Goal: Task Accomplishment & Management: Manage account settings

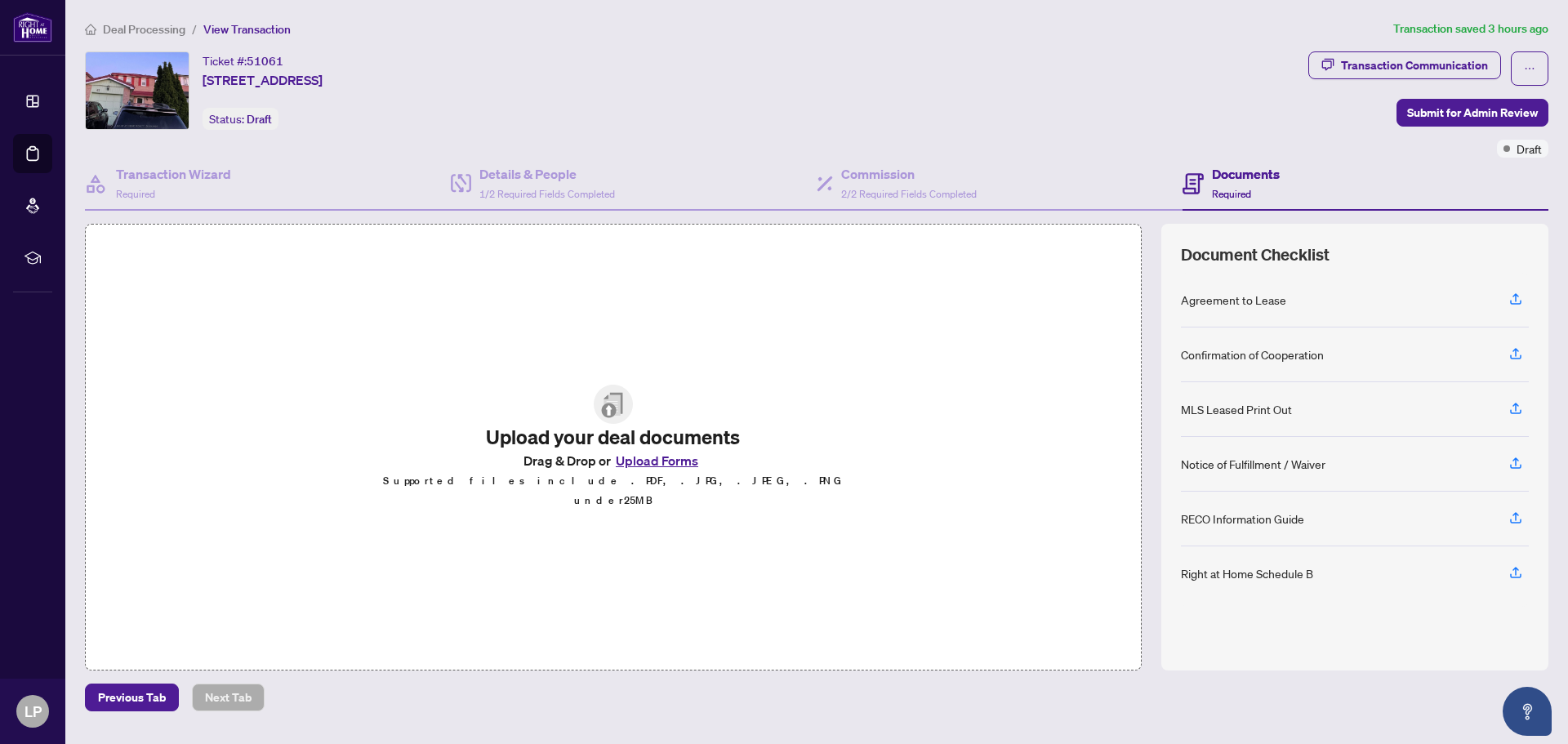
click at [645, 469] on button "Upload Forms" at bounding box center [657, 460] width 92 height 21
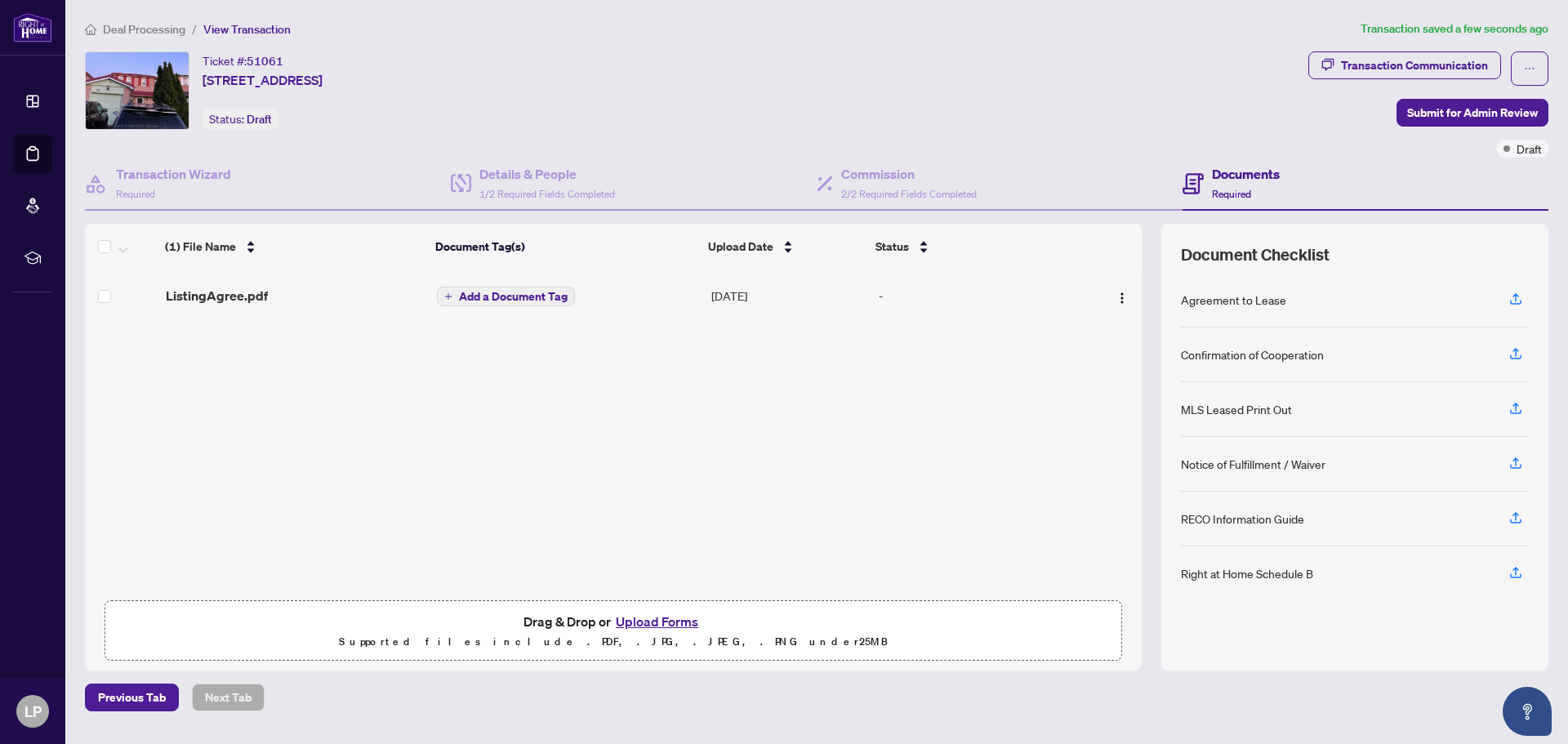
click at [480, 297] on span "Add a Document Tag" at bounding box center [513, 297] width 108 height 12
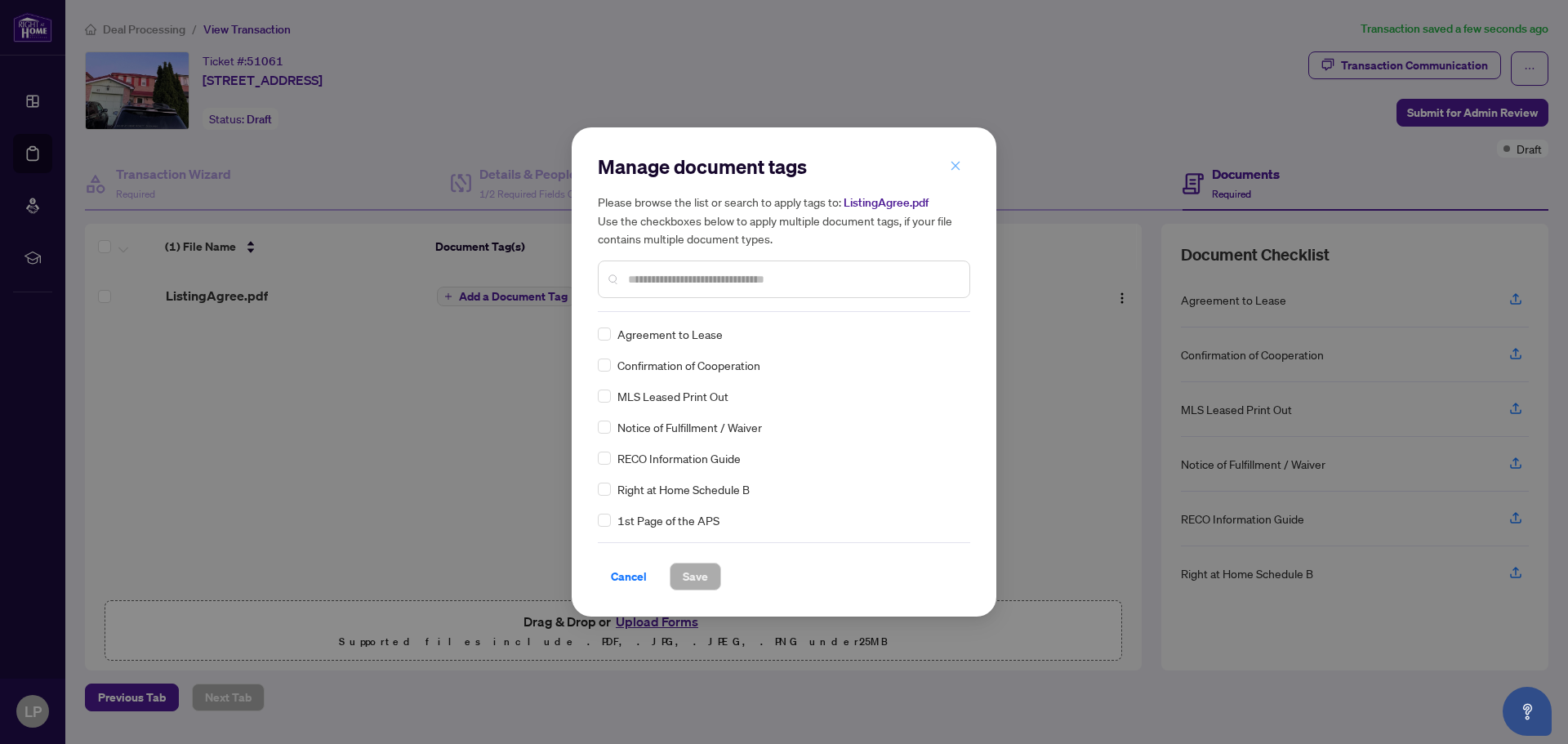
click at [955, 164] on icon "close" at bounding box center [955, 166] width 12 height 12
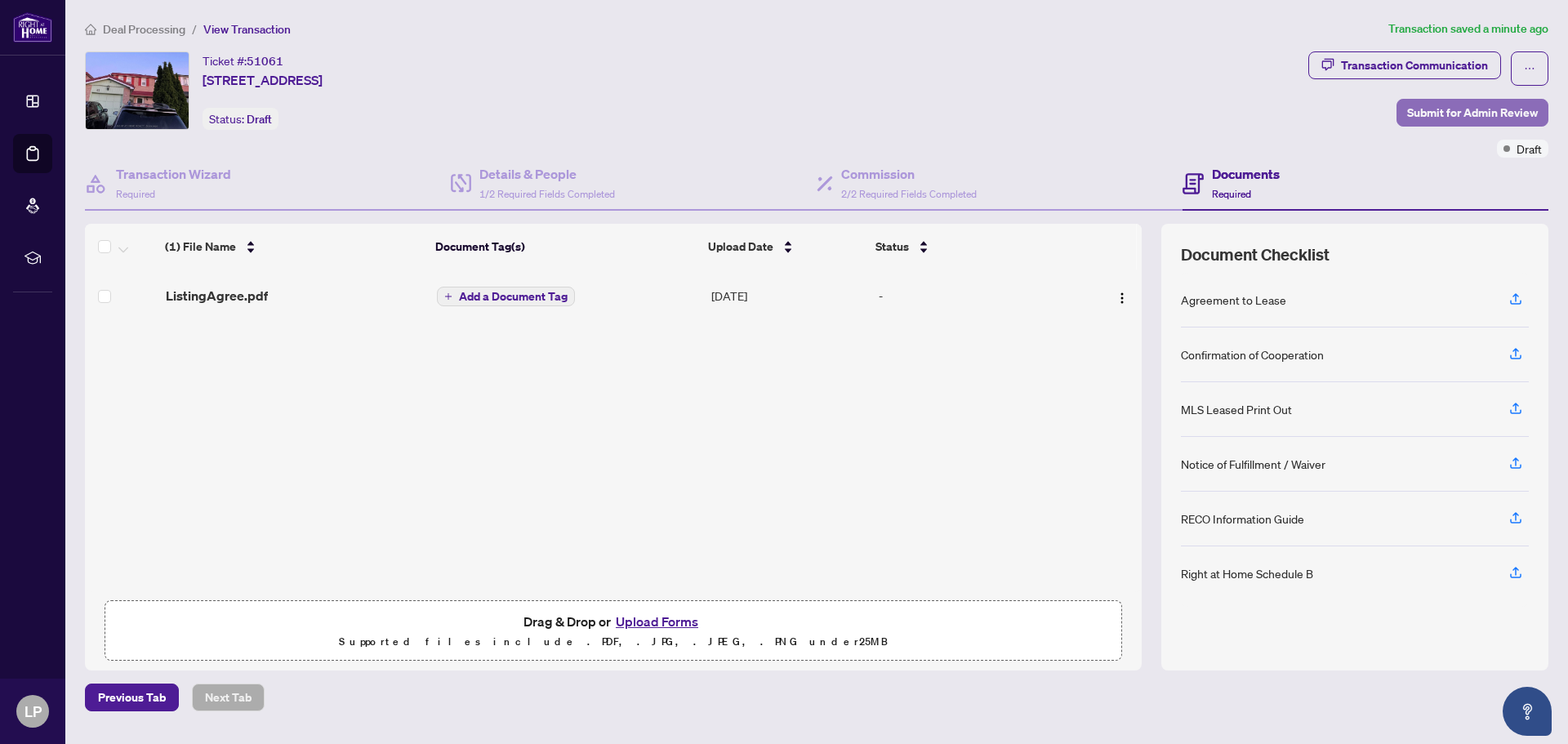
click at [1461, 111] on span "Submit for Admin Review" at bounding box center [1473, 113] width 131 height 26
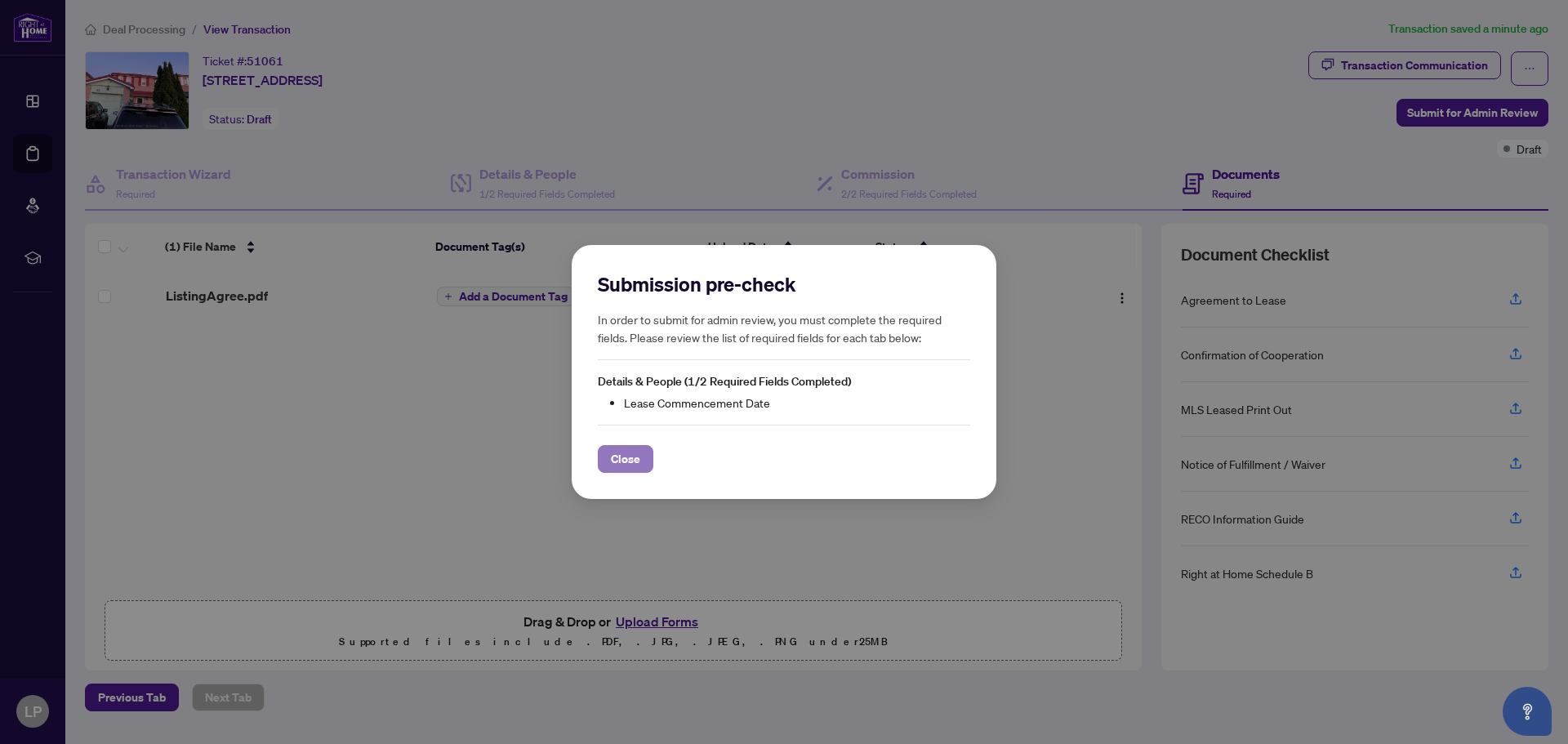
click at [635, 458] on span "Close" at bounding box center [626, 458] width 29 height 26
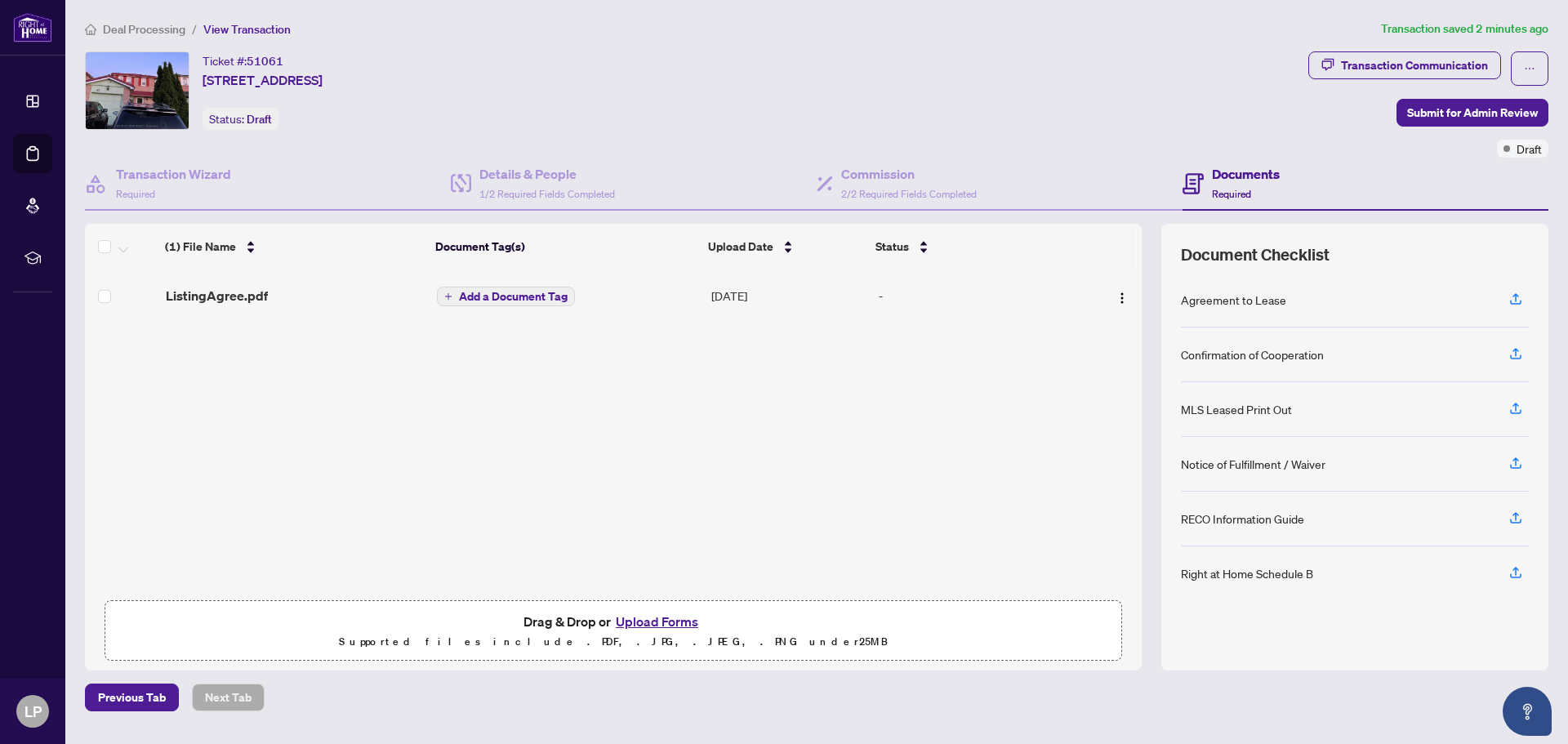
click at [91, 30] on icon "home" at bounding box center [90, 29] width 12 height 12
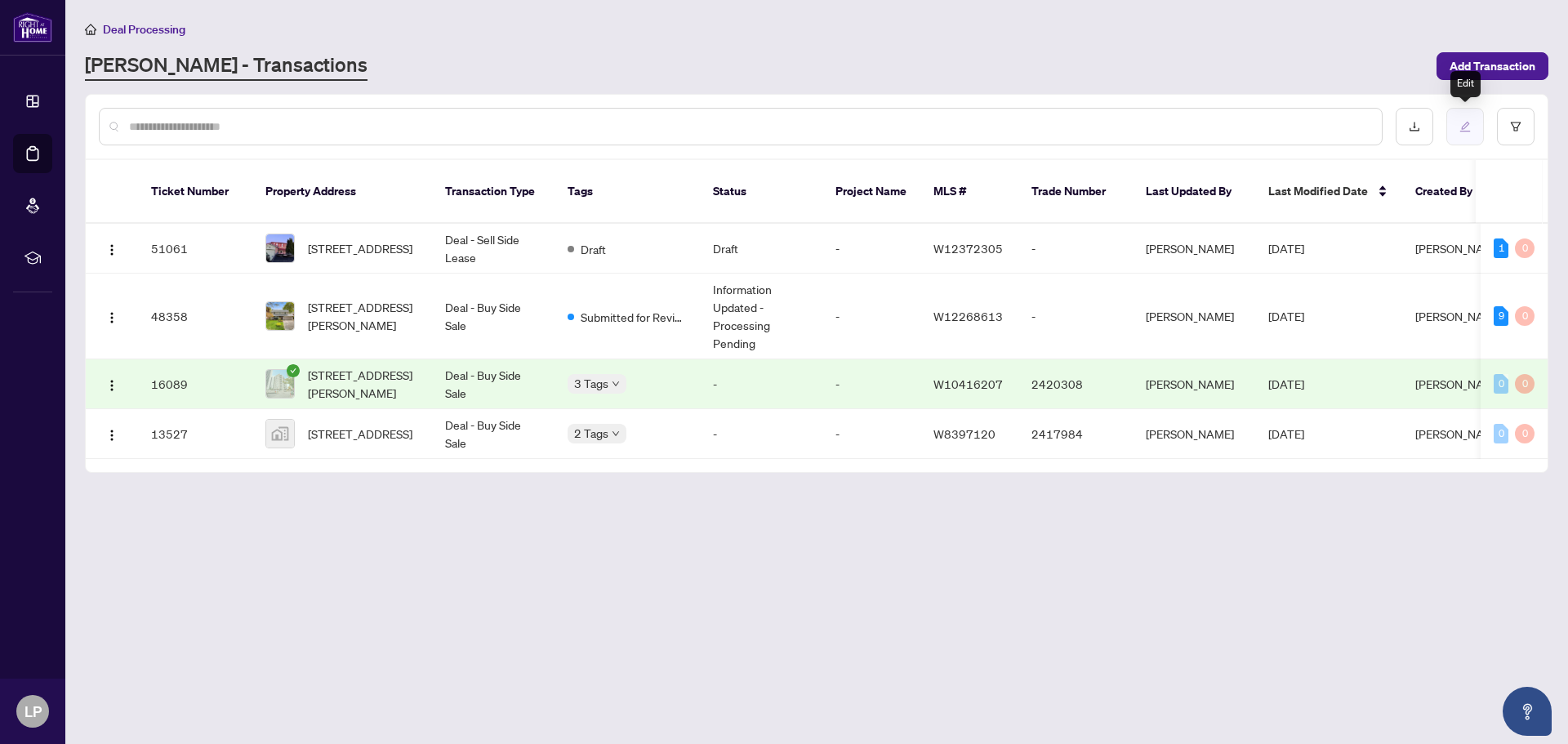
click at [1465, 126] on icon "edit" at bounding box center [1466, 127] width 11 height 11
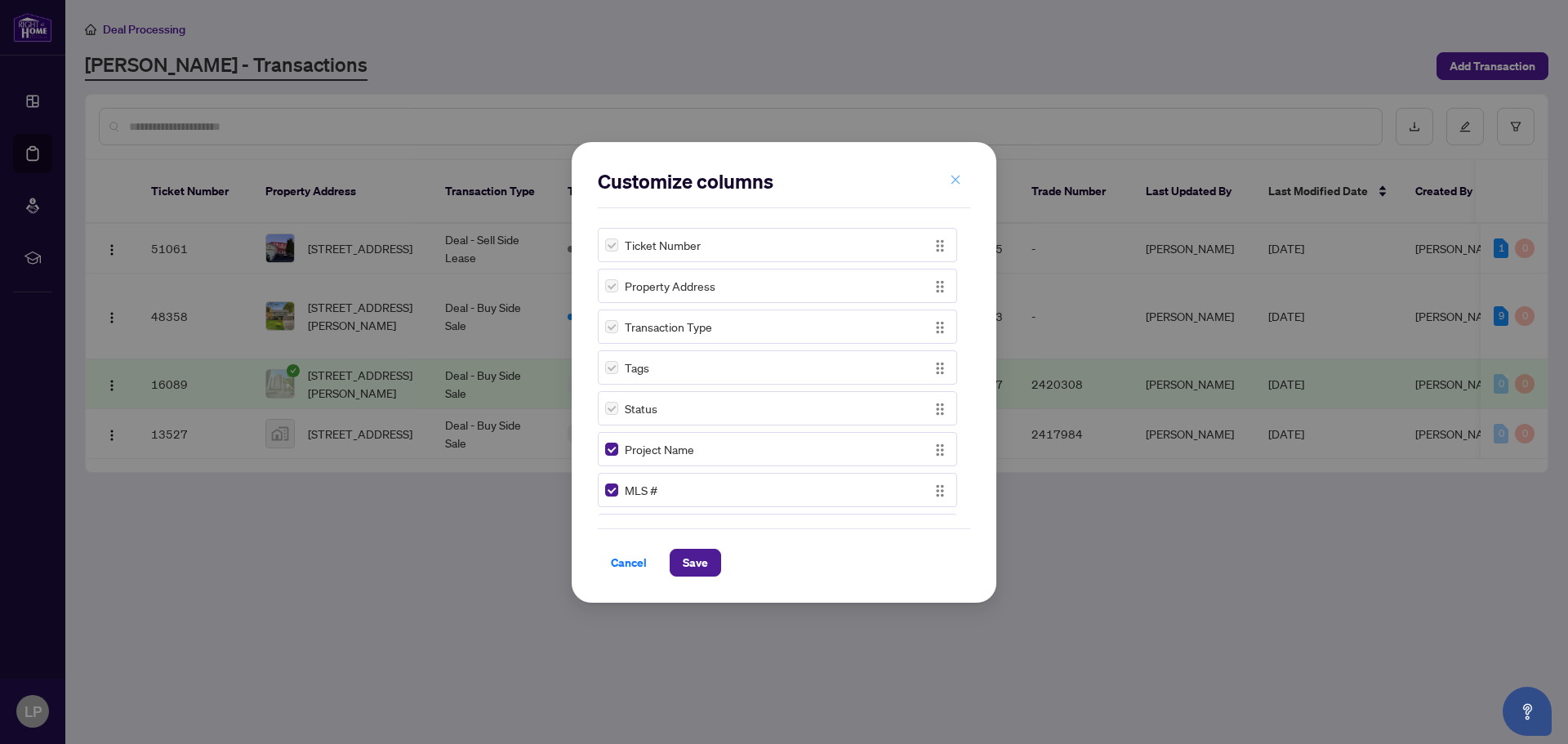
click at [956, 177] on icon "close" at bounding box center [955, 179] width 12 height 12
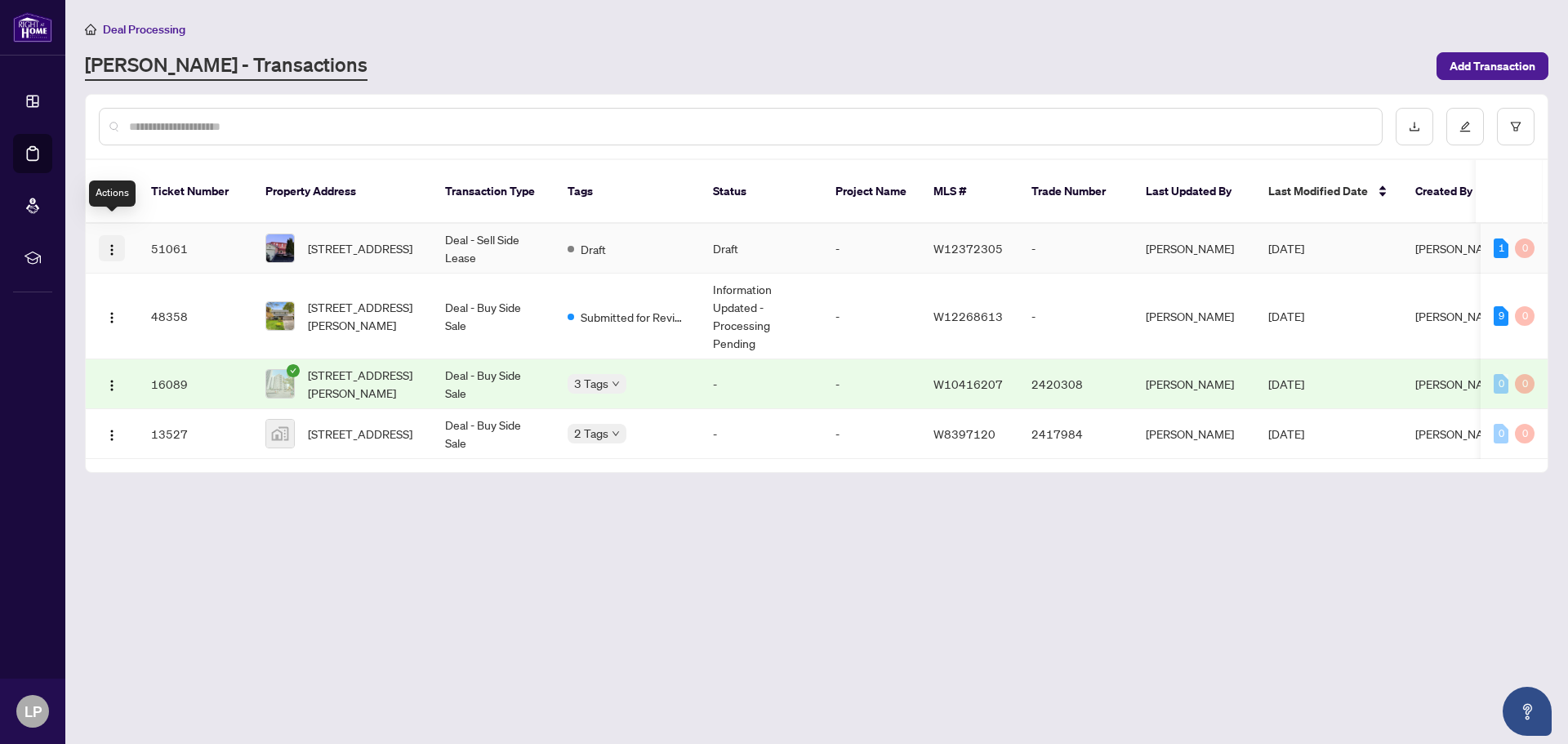
click at [110, 244] on img "button" at bounding box center [112, 250] width 13 height 13
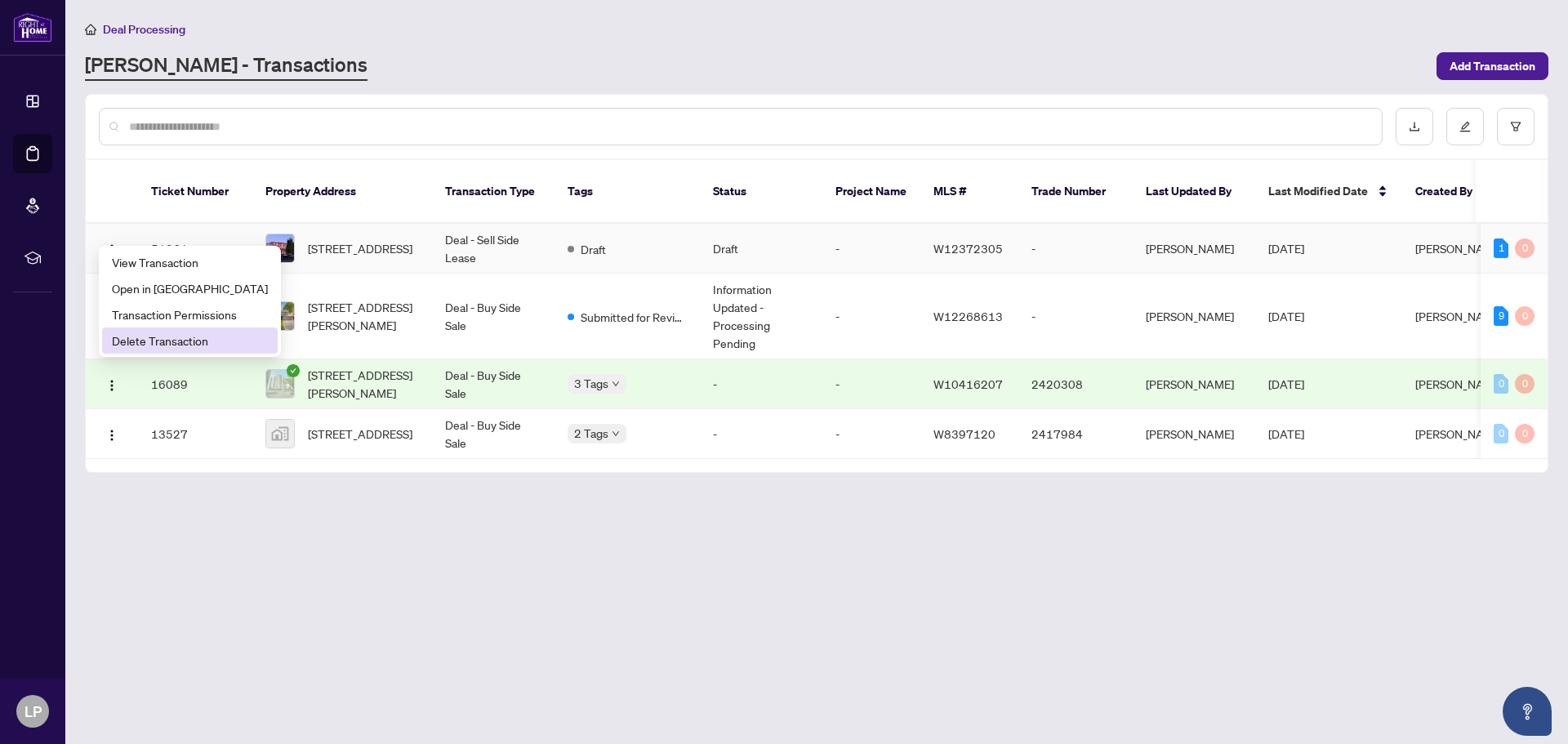
click at [130, 347] on span "Delete Transaction" at bounding box center [190, 341] width 156 height 18
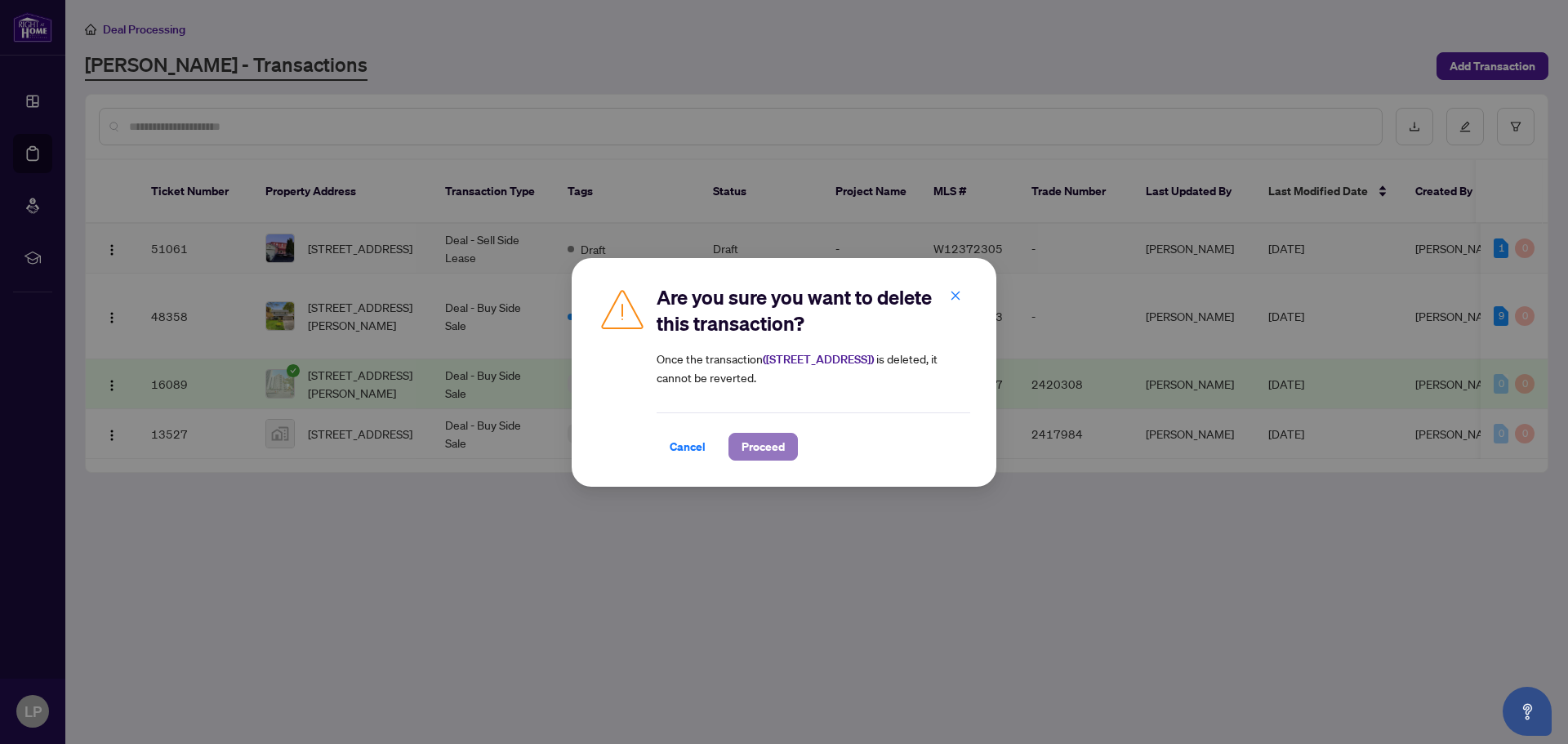
click at [751, 443] on span "Proceed" at bounding box center [763, 447] width 44 height 26
